Goal: Check status: Check status

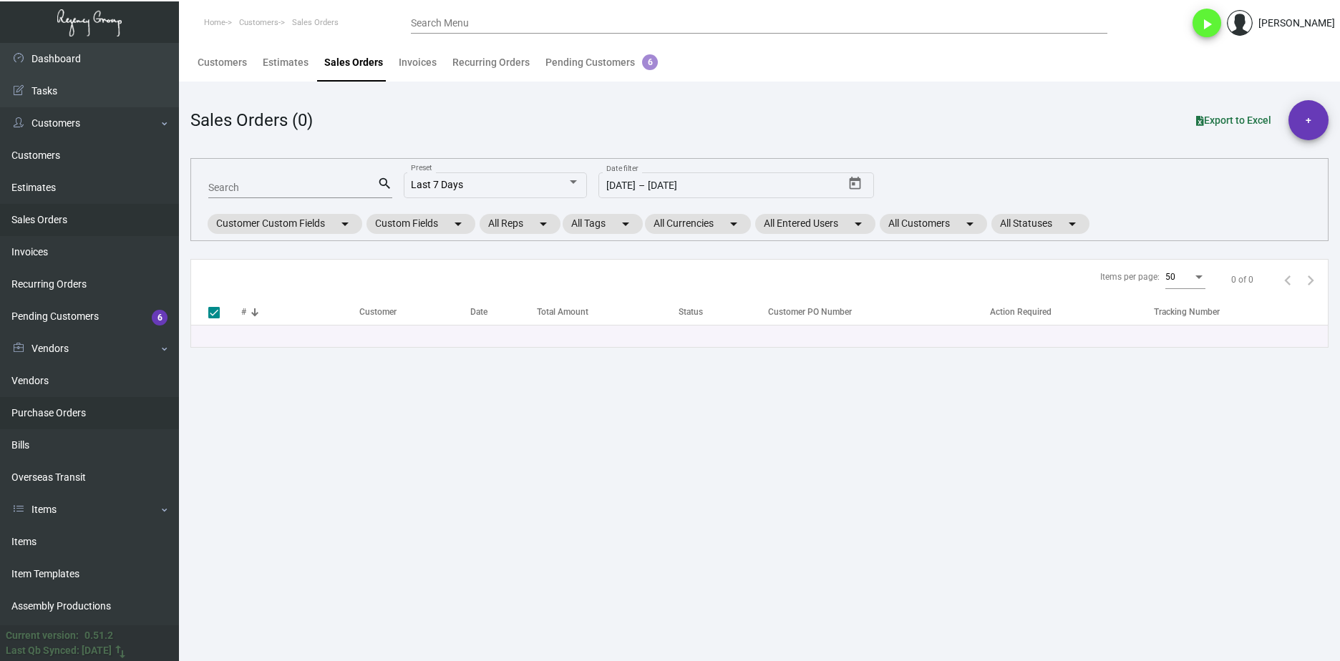
click at [57, 405] on link "Purchase Orders" at bounding box center [89, 413] width 179 height 32
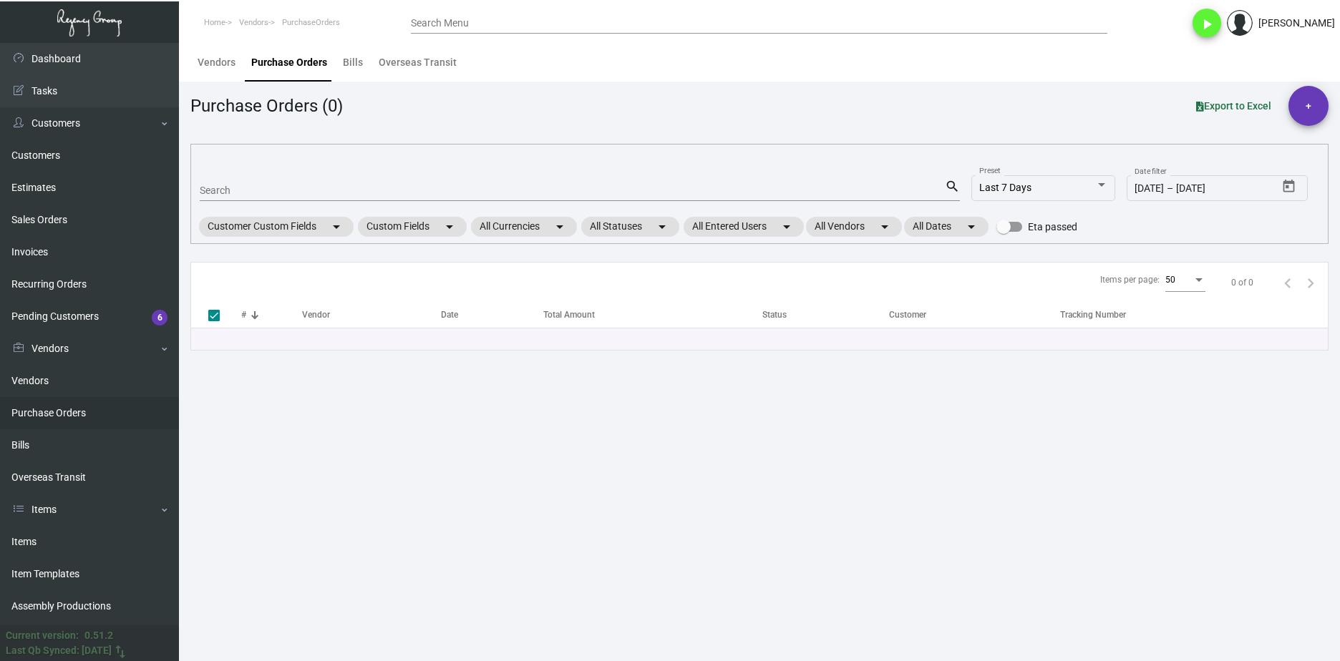
click at [300, 191] on input "Search" at bounding box center [572, 190] width 745 height 11
paste input "102611"
type input "102611"
checkbox input "false"
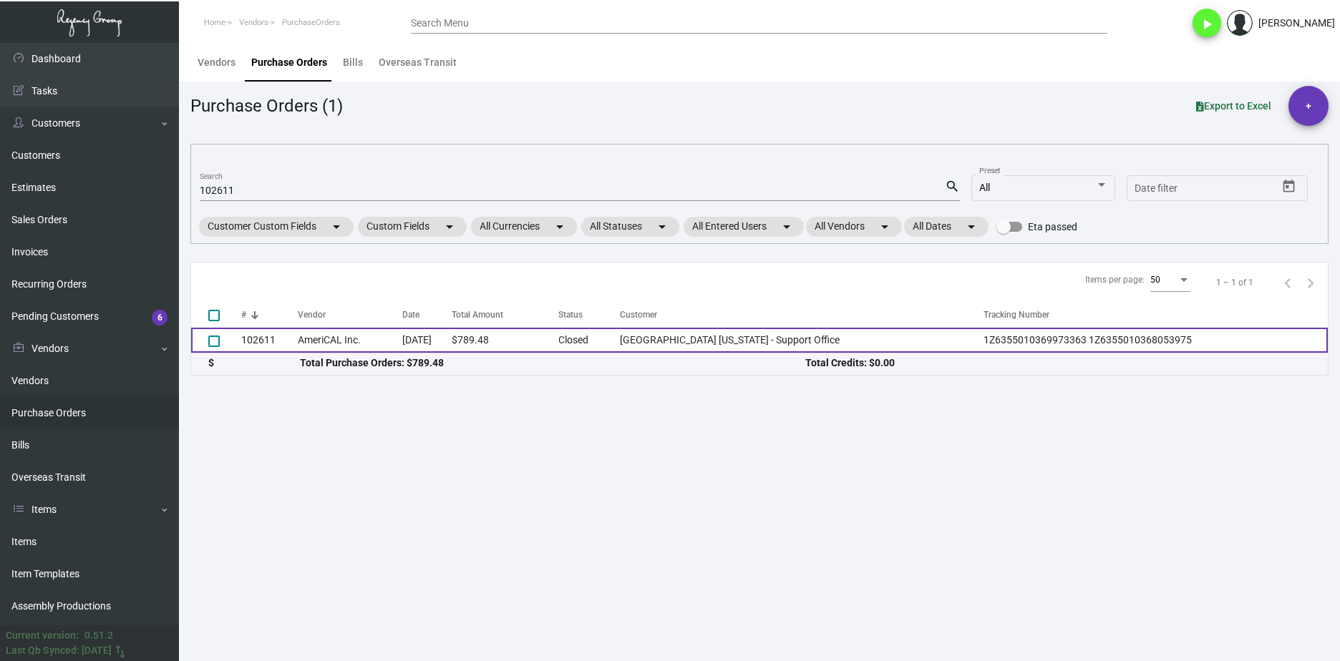
click at [344, 332] on td "AmeriCAL Inc." at bounding box center [350, 340] width 105 height 25
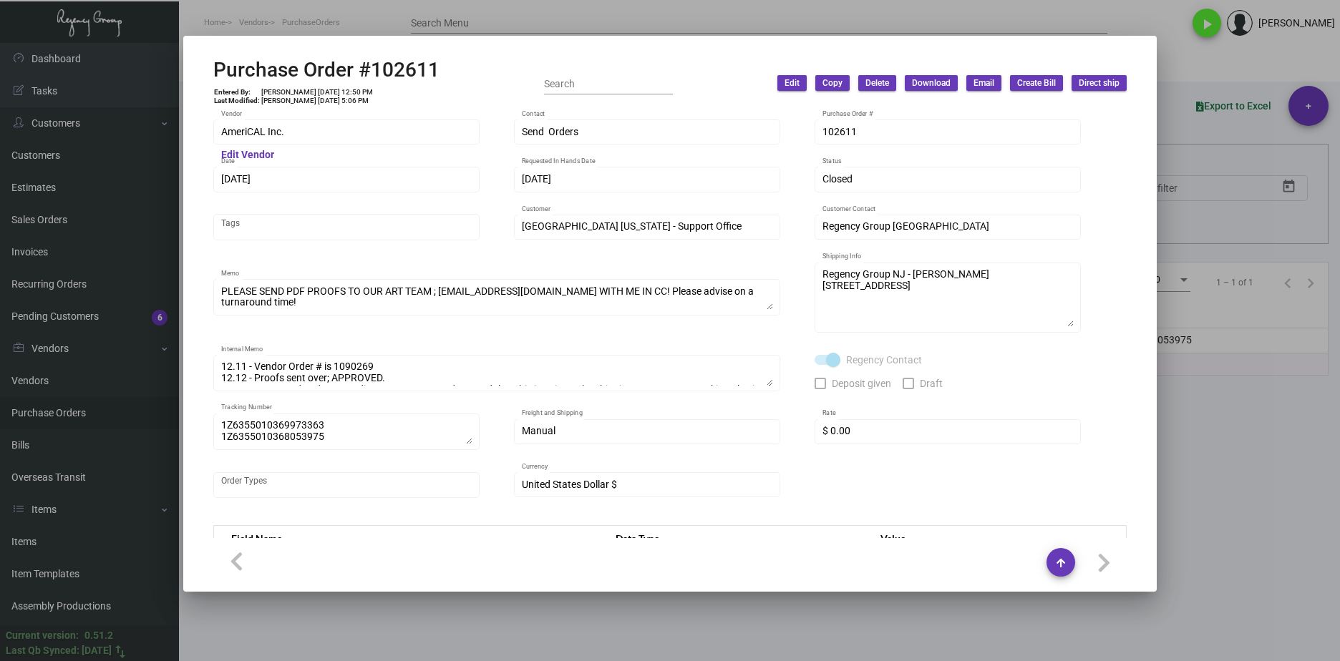
click at [127, 136] on div "Purchase Order #102611 Entered By: Joyce Lei 12/7/23, 12:50 PM Last Modified: S…" at bounding box center [670, 330] width 1340 height 661
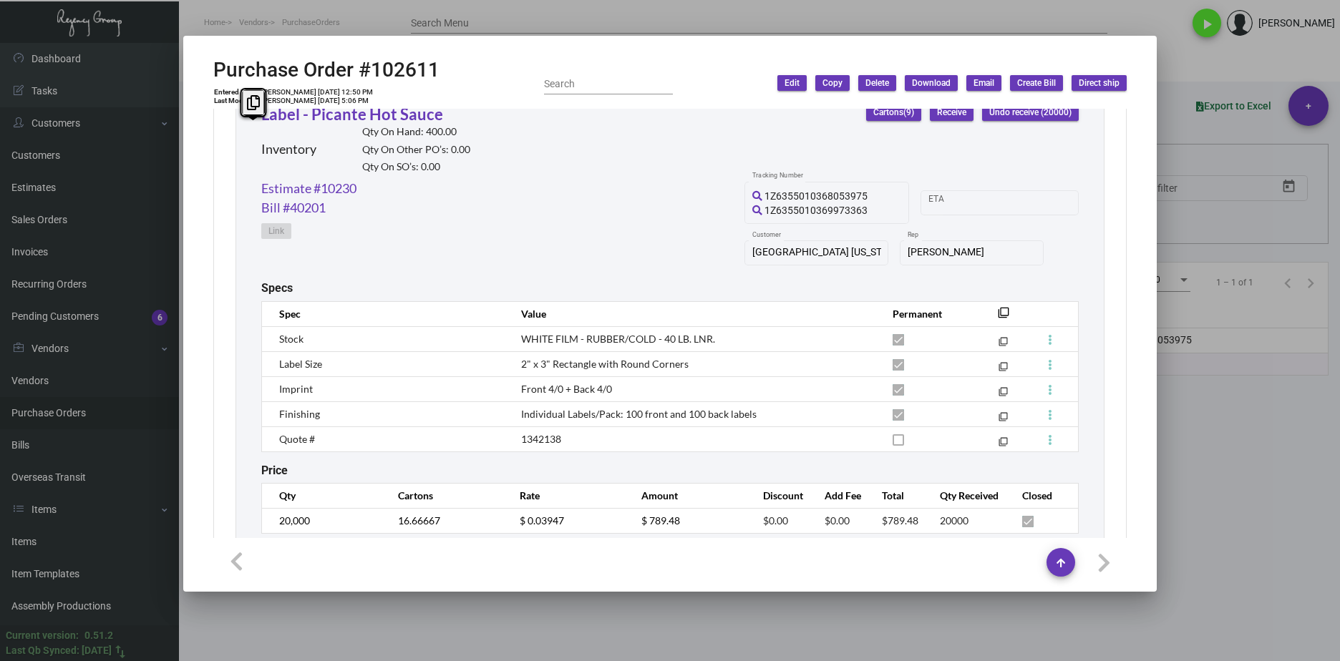
scroll to position [738, 0]
